Goal: Information Seeking & Learning: Learn about a topic

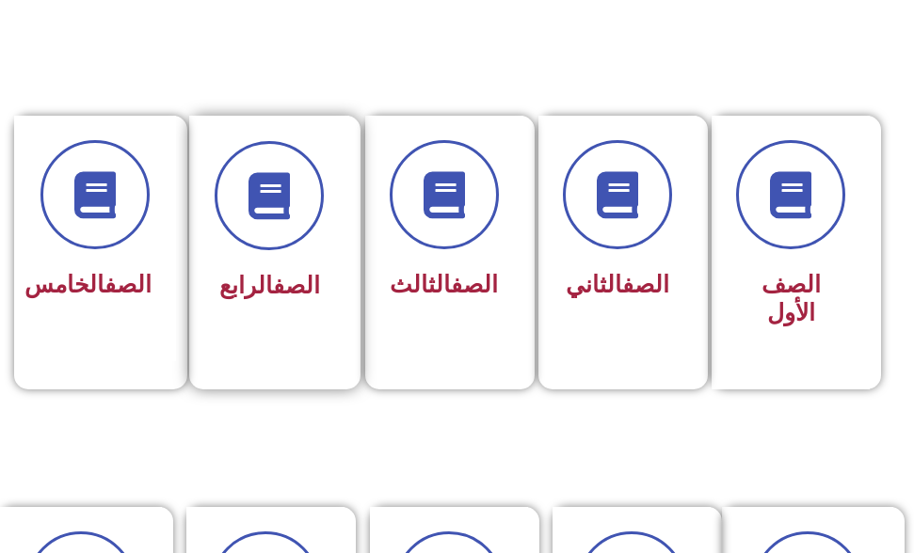
scroll to position [377, 0]
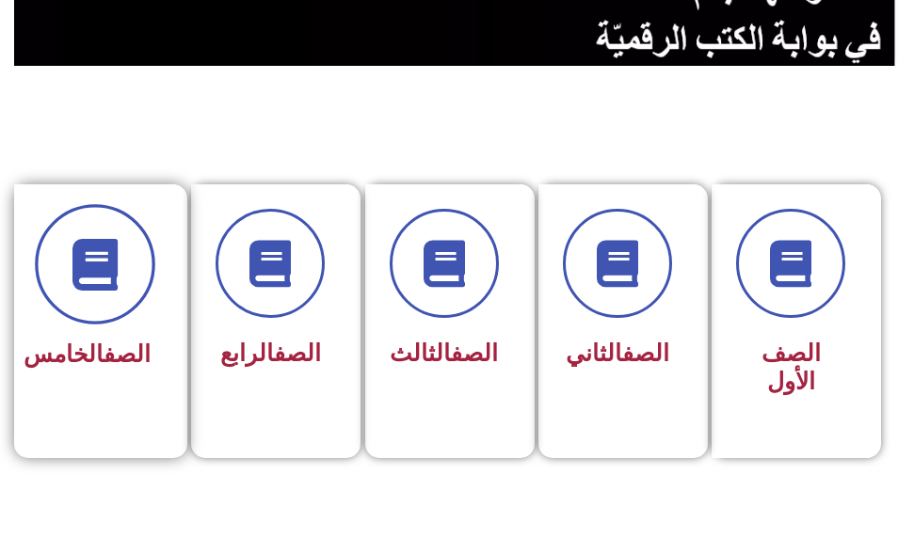
click at [120, 265] on icon at bounding box center [96, 264] width 52 height 52
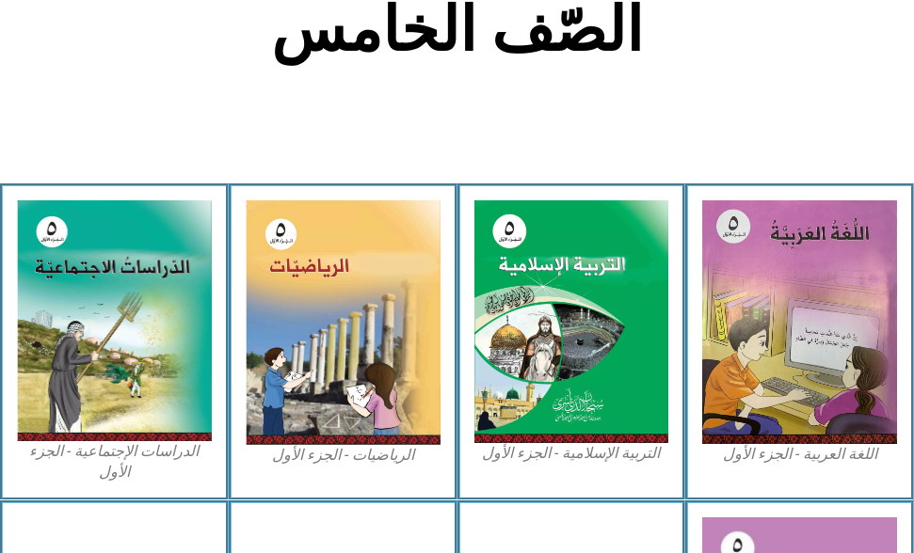
scroll to position [659, 0]
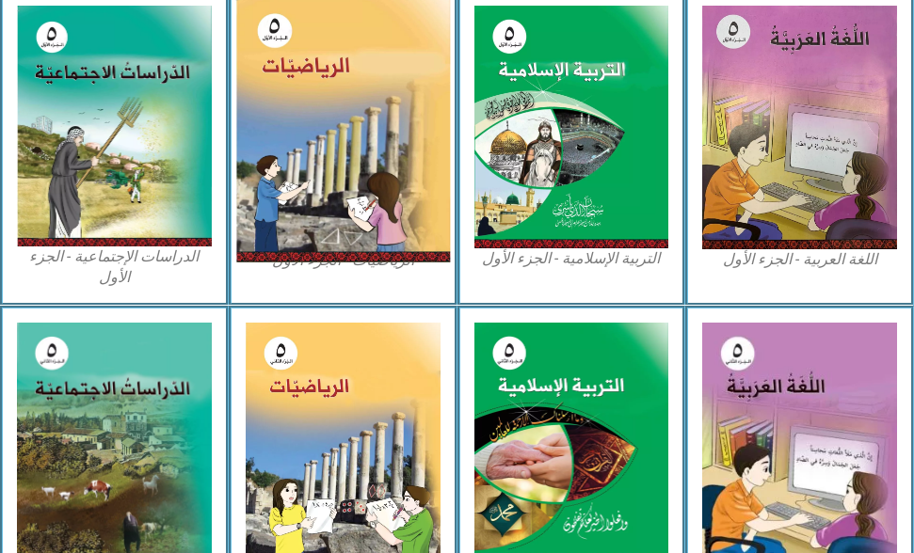
click at [280, 162] on img at bounding box center [342, 127] width 214 height 269
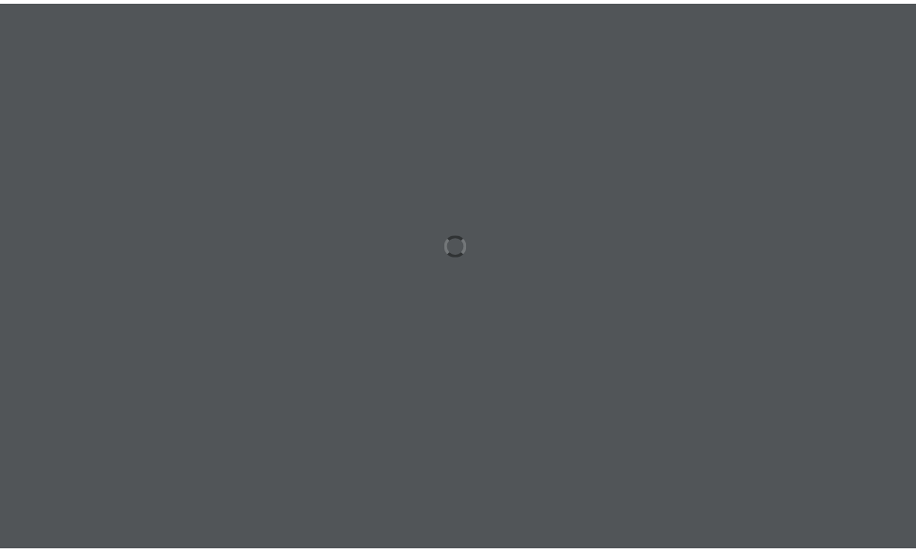
scroll to position [0, 37]
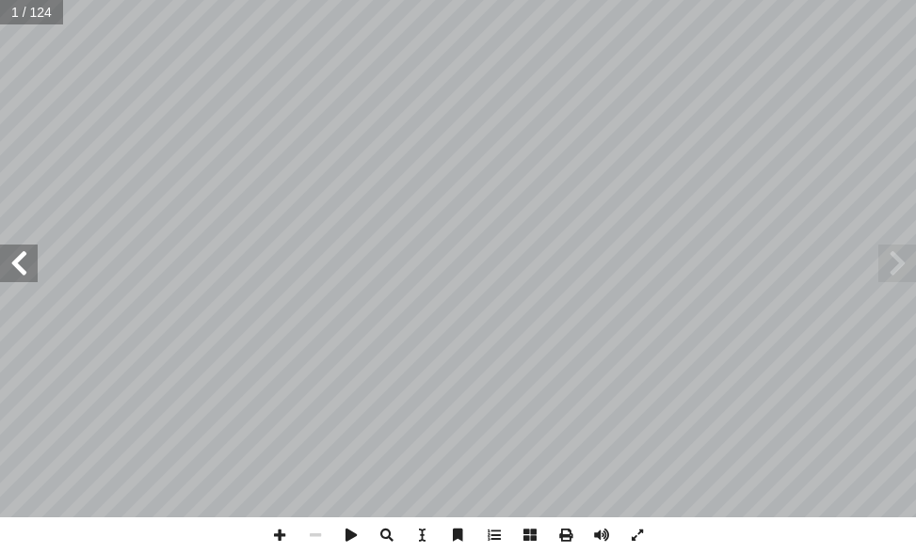
click at [22, 263] on span at bounding box center [19, 264] width 38 height 38
click at [18, 255] on span at bounding box center [19, 264] width 38 height 38
click at [16, 249] on span at bounding box center [19, 264] width 38 height 38
click at [10, 232] on div "2 نظرية الأعداد الوحدة 1 3 6 9 12 1٥ 18 ٥ 10 1 ٥ 20 مضاعفات 3 مضاعفات ٥ 0 1 2 3…" at bounding box center [458, 259] width 916 height 518
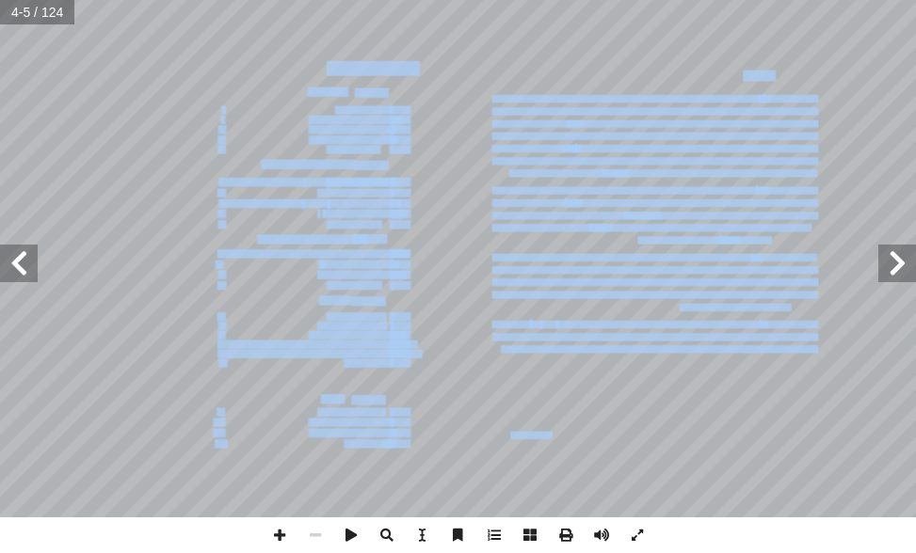
drag, startPoint x: 16, startPoint y: 249, endPoint x: 6, endPoint y: 280, distance: 32.7
click at [11, 265] on div "مقدمة فريق التأليف مرحلة التمكين مرحلة تعليمية مهمة؛كونها تأتي محصلة للمعارف وا…" at bounding box center [458, 259] width 916 height 518
click at [12, 262] on span at bounding box center [19, 264] width 38 height 38
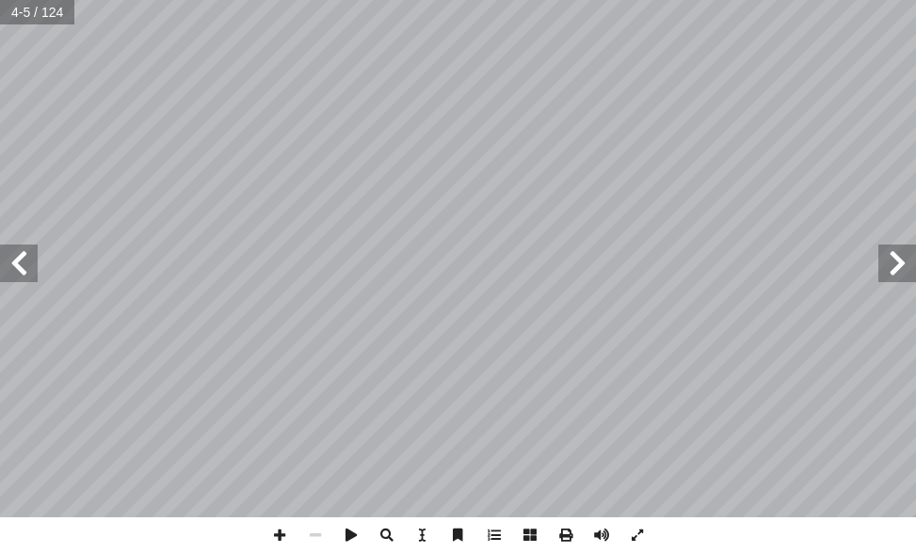
click at [12, 261] on span at bounding box center [19, 264] width 38 height 38
click at [11, 261] on span at bounding box center [19, 264] width 38 height 38
click at [16, 260] on span at bounding box center [19, 264] width 38 height 38
click at [282, 529] on span at bounding box center [280, 536] width 36 height 36
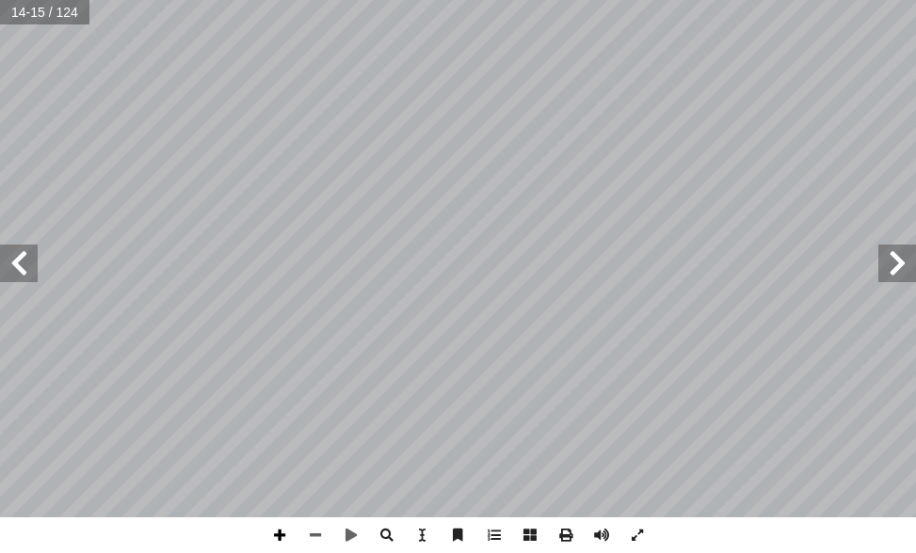
click at [282, 529] on span at bounding box center [280, 536] width 36 height 36
click at [281, 529] on span at bounding box center [280, 536] width 36 height 36
click at [102, 127] on html "الصفحة الرئيسية الصف الأول الصف الثاني الصف الثالث الصف الرابع الصف الخامس الصف…" at bounding box center [458, 63] width 916 height 127
click at [318, 521] on span at bounding box center [315, 536] width 36 height 36
click at [273, 533] on span at bounding box center [280, 536] width 36 height 36
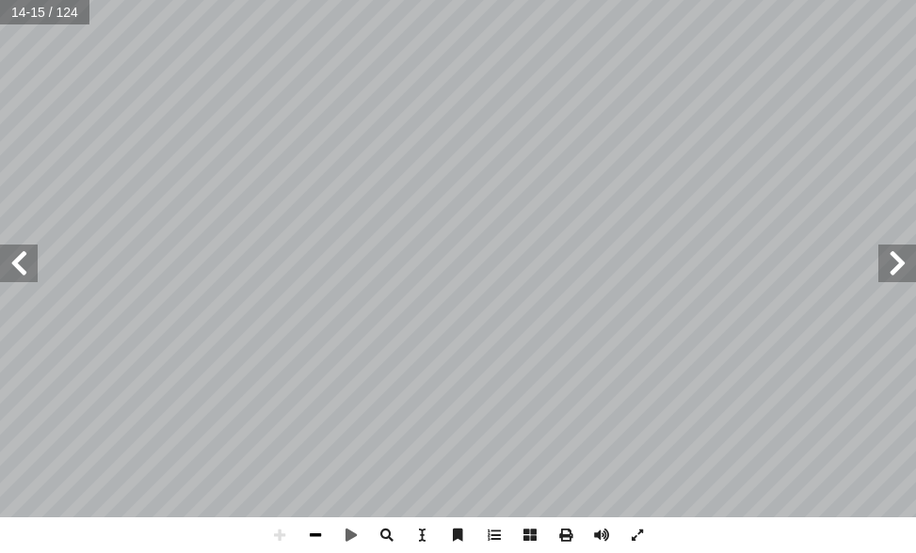
click at [298, 530] on span at bounding box center [315, 536] width 36 height 36
